Goal: Task Accomplishment & Management: Manage account settings

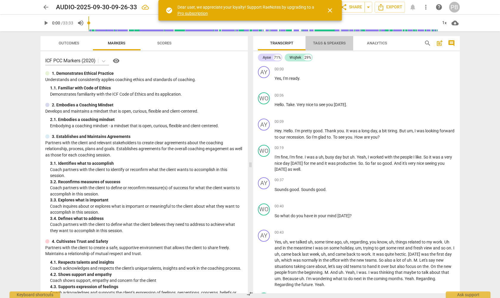
click at [328, 41] on span "Tags & Speakers" at bounding box center [329, 43] width 47 height 8
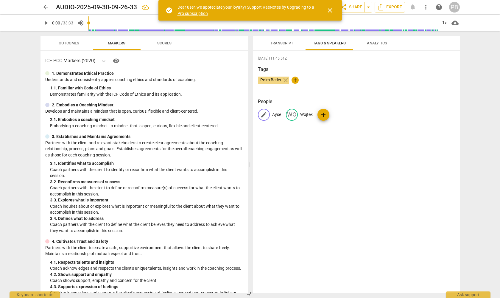
click at [262, 113] on span "edit" at bounding box center [263, 114] width 7 height 7
type input "wojtek"
click at [310, 148] on div "[DATE]T11:45:51Z Tags Poim Bedet close + People edit wojtek delete WO [PERSON_N…" at bounding box center [356, 172] width 207 height 242
click at [285, 113] on div "WO wojtek WO [PERSON_NAME] add" at bounding box center [356, 117] width 197 height 17
click at [262, 115] on div "WO" at bounding box center [264, 115] width 12 height 12
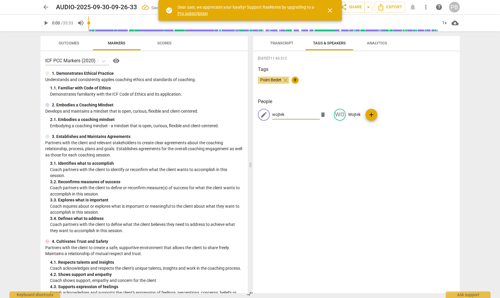
click at [288, 114] on input "wojtek" at bounding box center [296, 115] width 48 height 10
type input "w"
type input "Wojtek"
click at [337, 116] on span "edit" at bounding box center [339, 114] width 7 height 7
type input "Ayse"
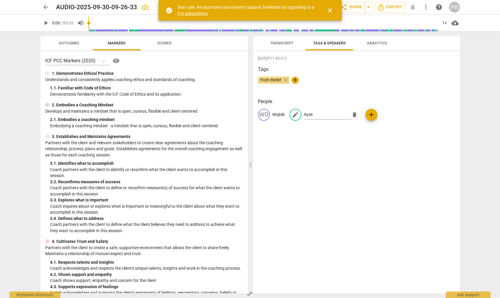
click at [278, 149] on div "[DATE]T11:45:51Z Tags Poim Bedet close + People WO Wojtek edit Ayse delete add" at bounding box center [356, 172] width 207 height 242
click at [277, 40] on span "Transcript" at bounding box center [282, 43] width 38 height 8
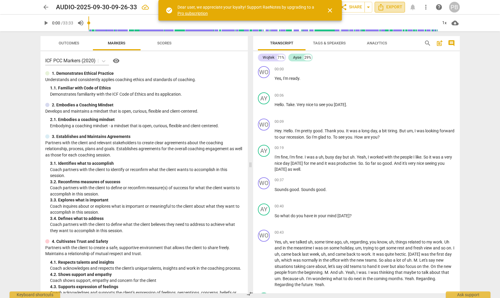
click at [392, 7] on span "Export" at bounding box center [390, 7] width 25 height 7
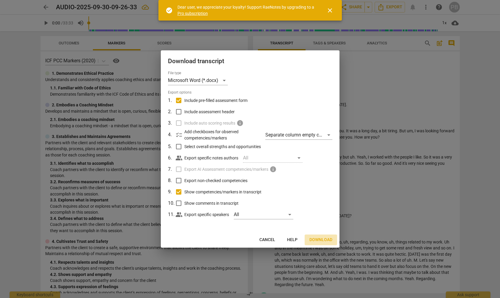
click at [316, 239] on span "Download" at bounding box center [321, 240] width 23 height 6
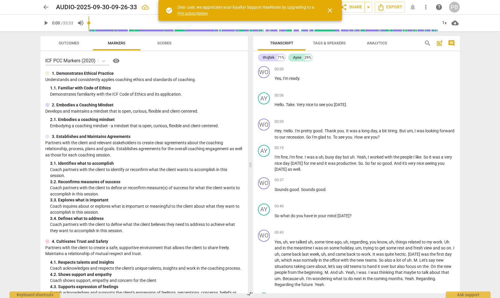
click at [46, 23] on span "play_arrow" at bounding box center [45, 22] width 7 height 7
click at [330, 7] on span "close" at bounding box center [330, 10] width 7 height 7
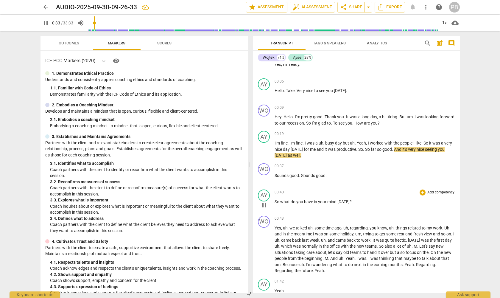
scroll to position [18, 0]
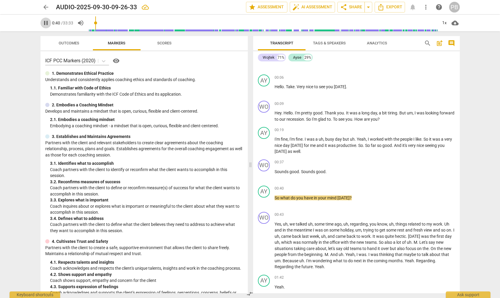
click at [44, 22] on span "pause" at bounding box center [45, 22] width 7 height 7
type input "41"
